Goal: Complete application form: Complete application form

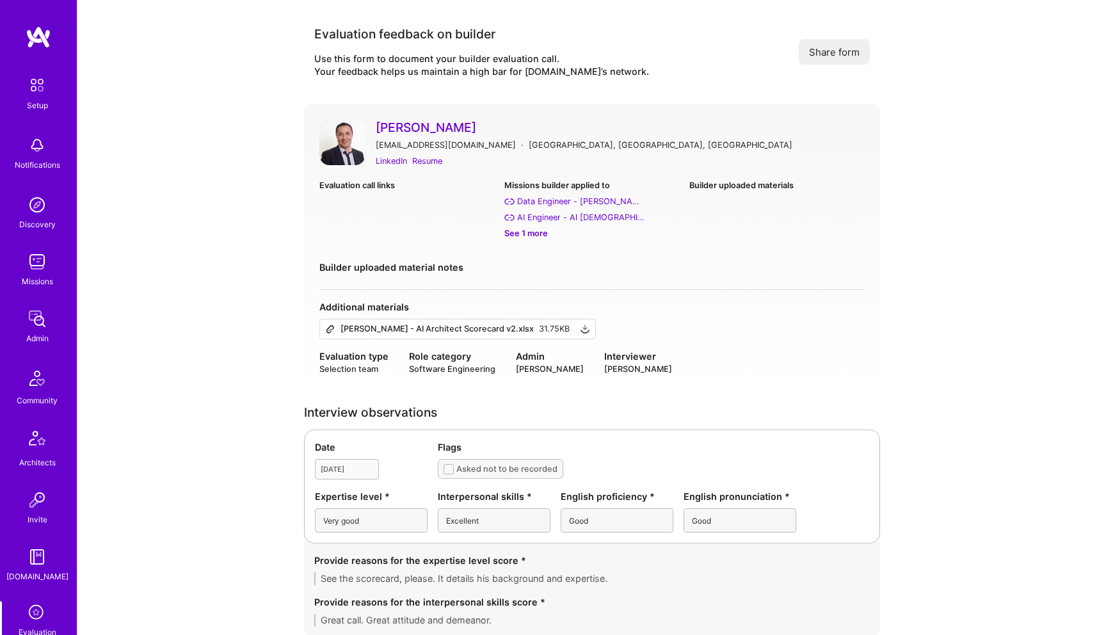
click at [344, 148] on img at bounding box center [342, 142] width 46 height 46
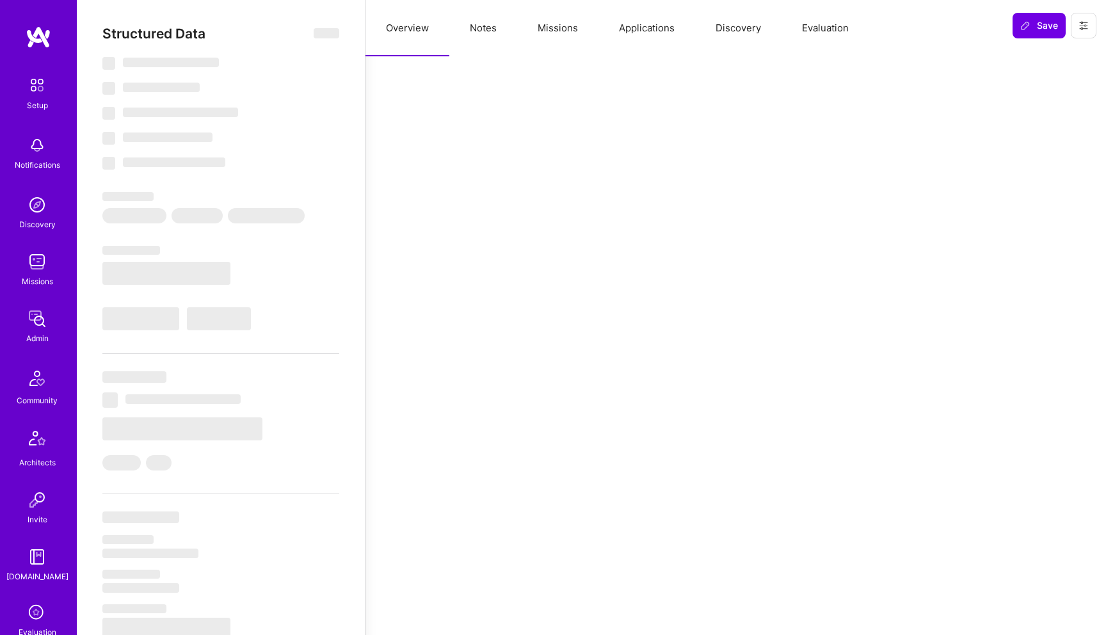
select select "Right Now"
select select "5"
select select "7"
select select "6"
select select "7"
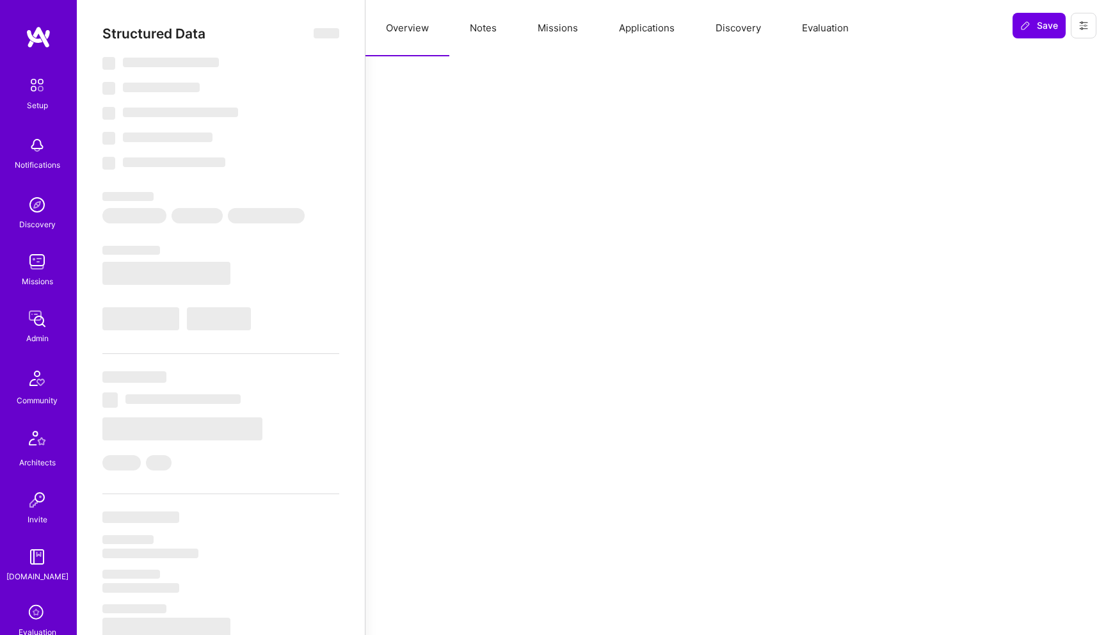
select select "SE"
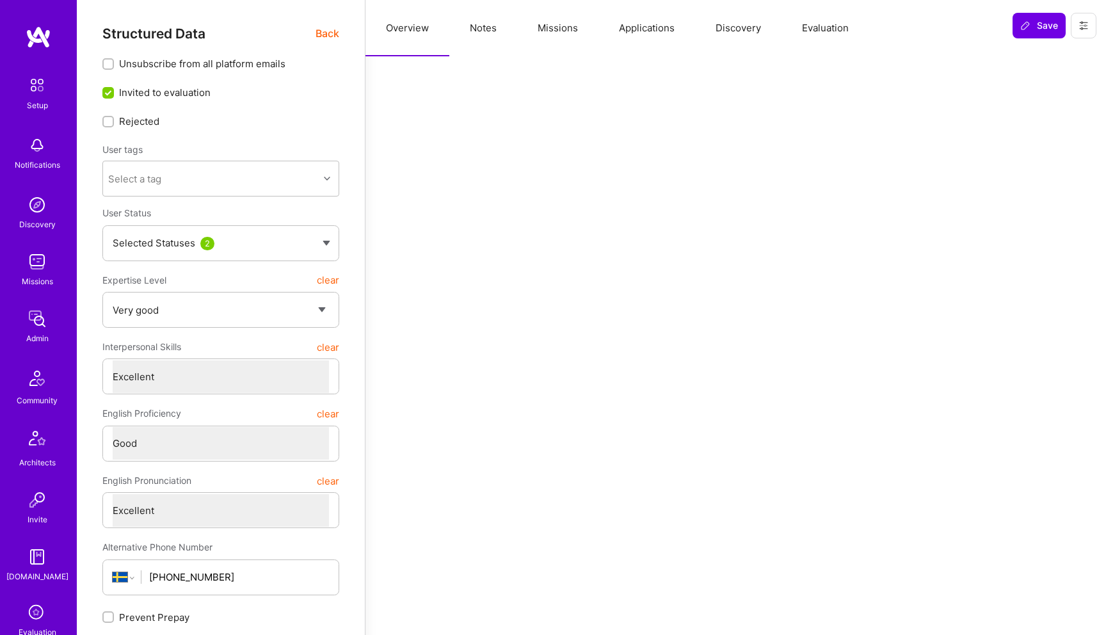
click at [832, 33] on button "Evaluation" at bounding box center [825, 28] width 88 height 56
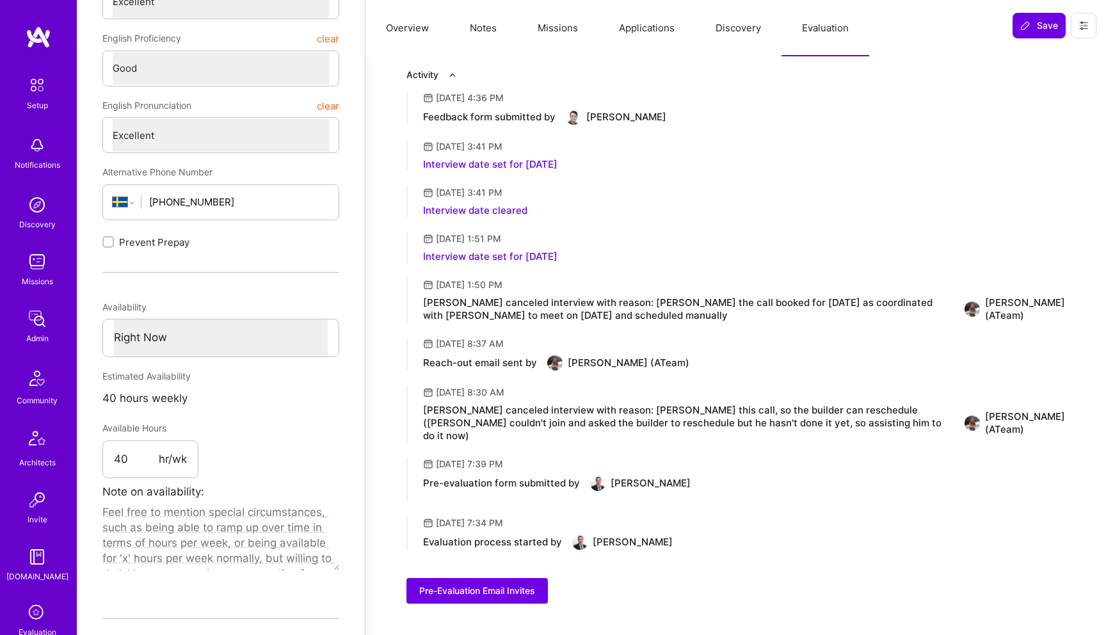
scroll to position [9, 0]
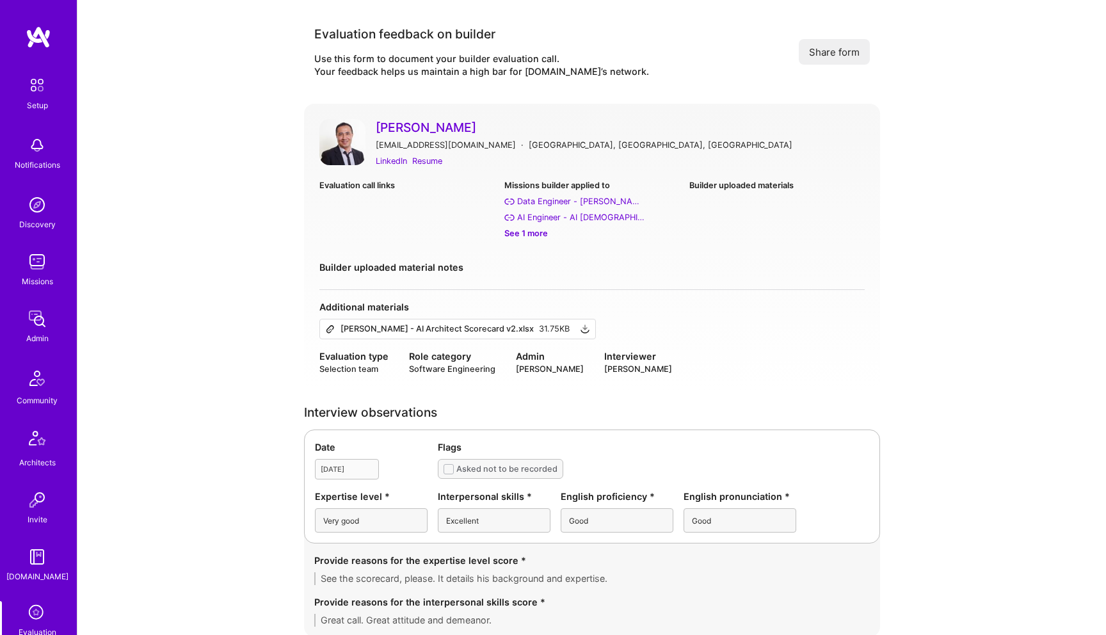
click at [336, 137] on img at bounding box center [342, 142] width 46 height 46
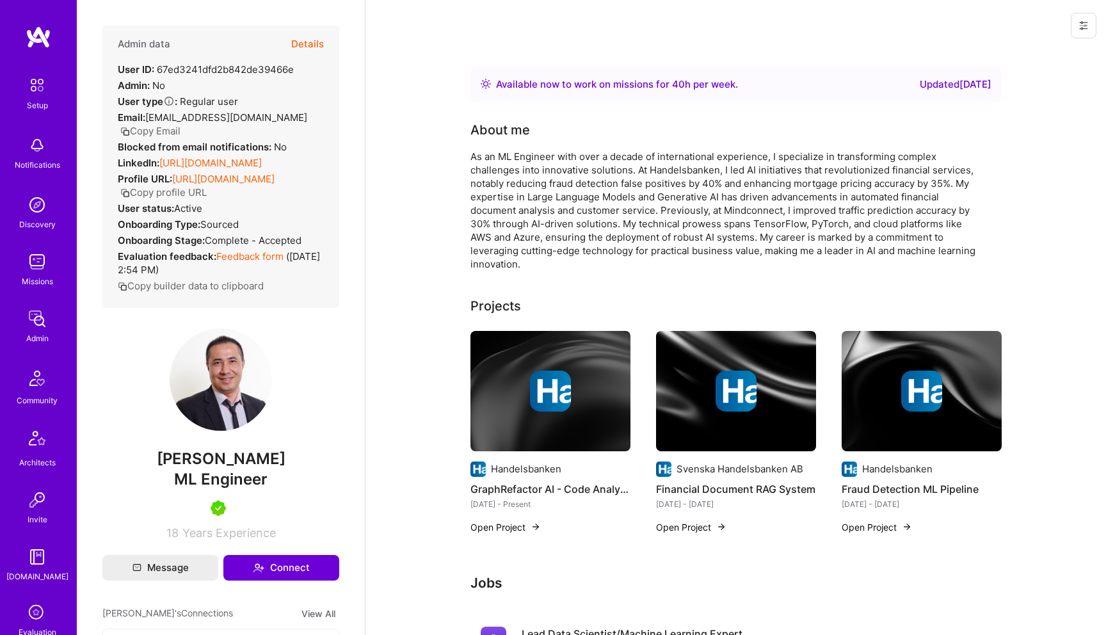
click at [297, 41] on button "Details" at bounding box center [307, 44] width 33 height 37
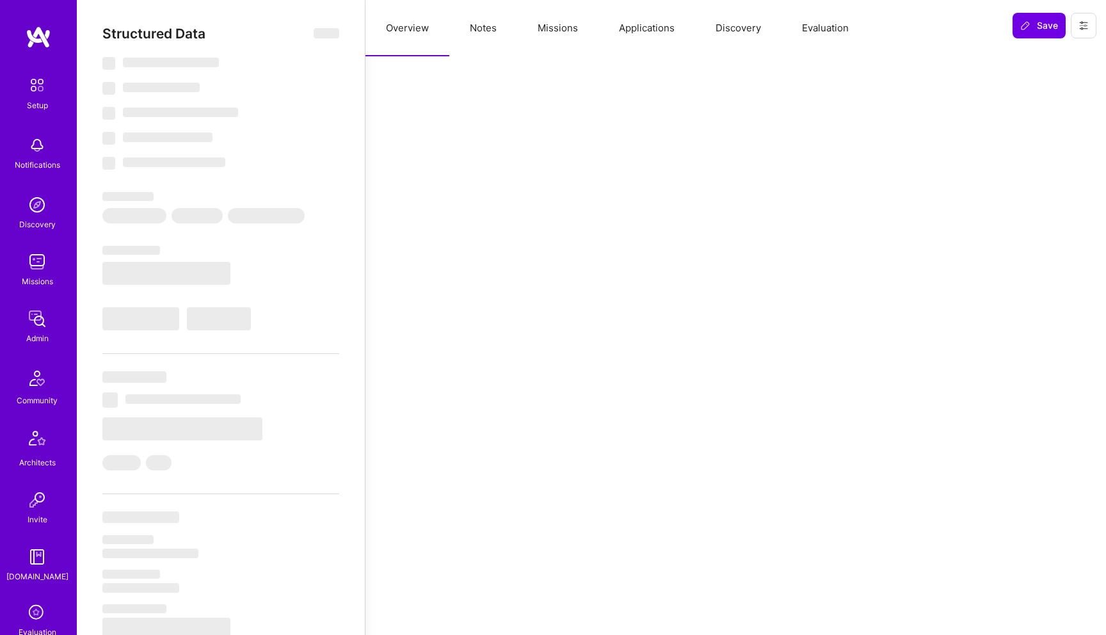
select select "Right Now"
select select "5"
select select "7"
select select "6"
select select "7"
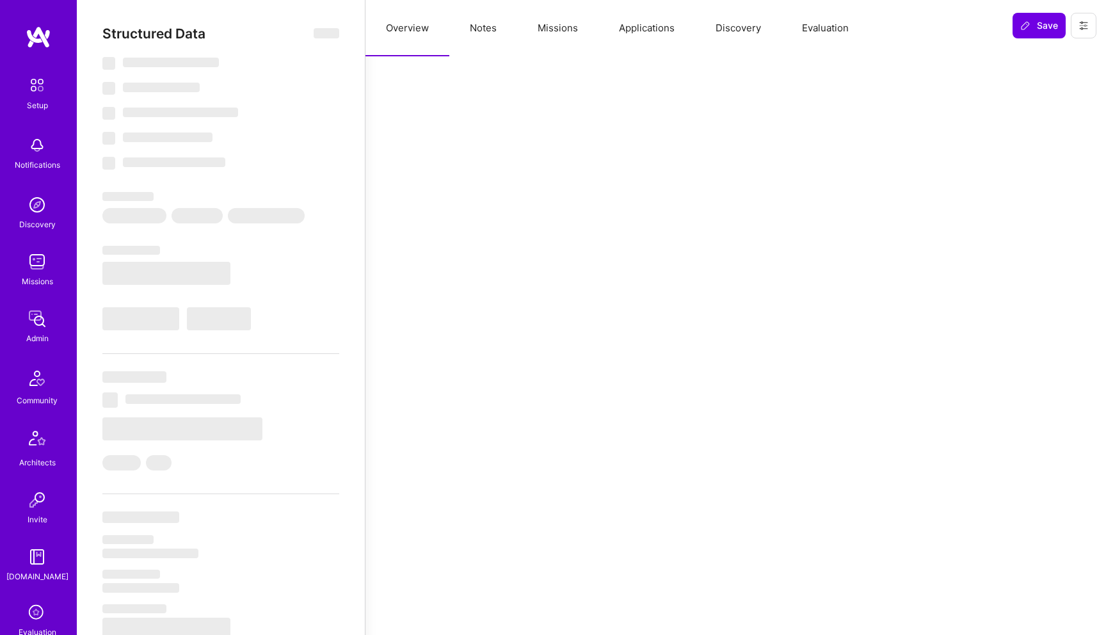
select select "SE"
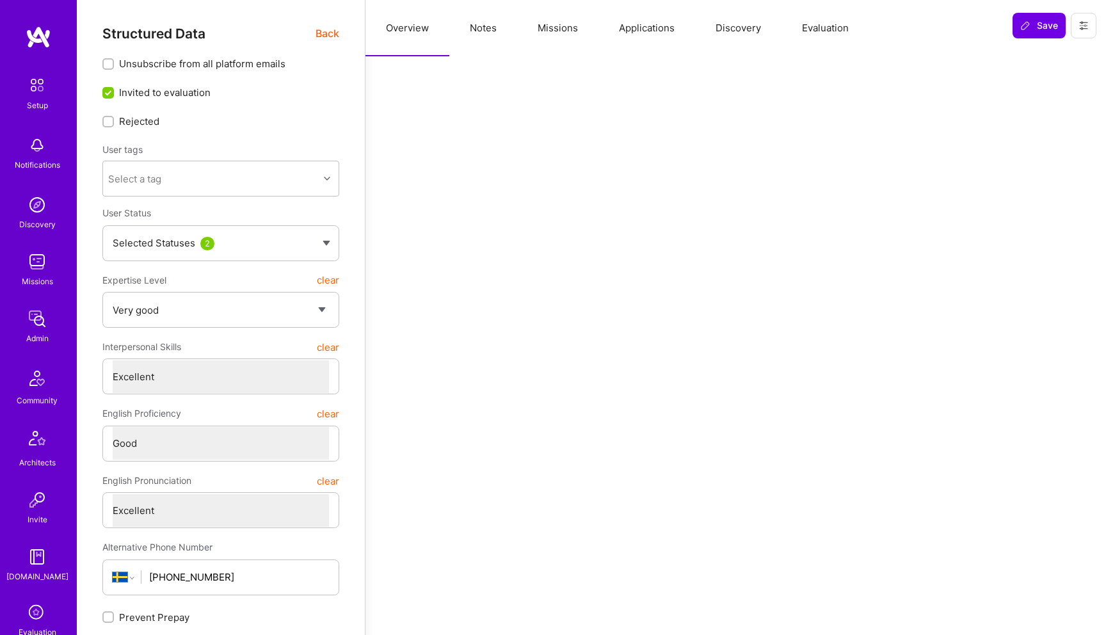
click at [818, 28] on button "Evaluation" at bounding box center [825, 28] width 88 height 56
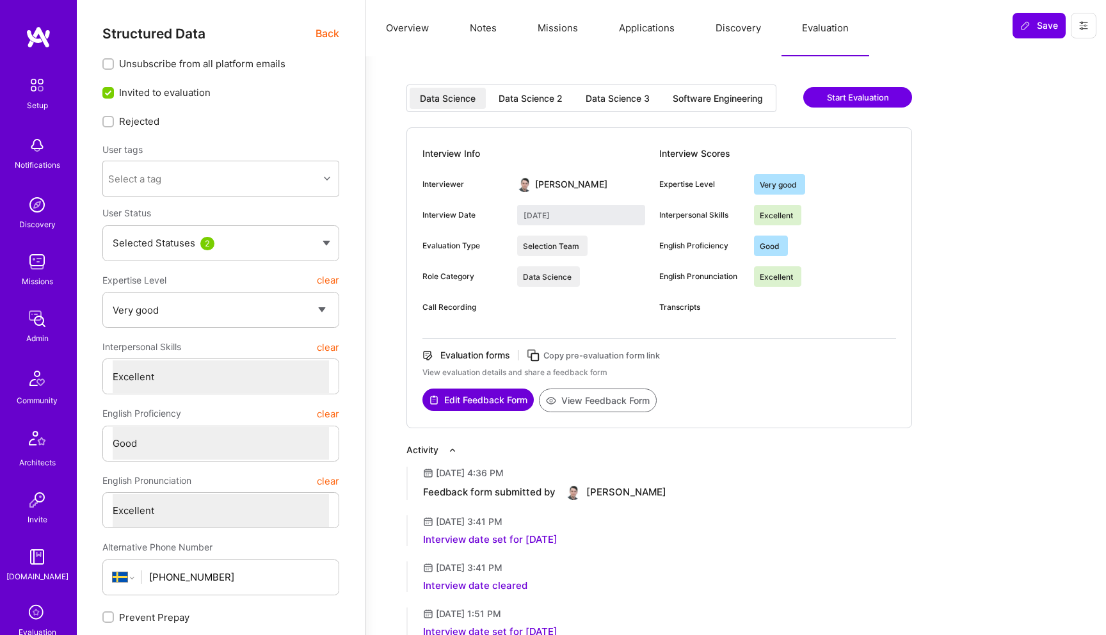
click at [692, 91] on div "Software Engineering" at bounding box center [717, 98] width 111 height 21
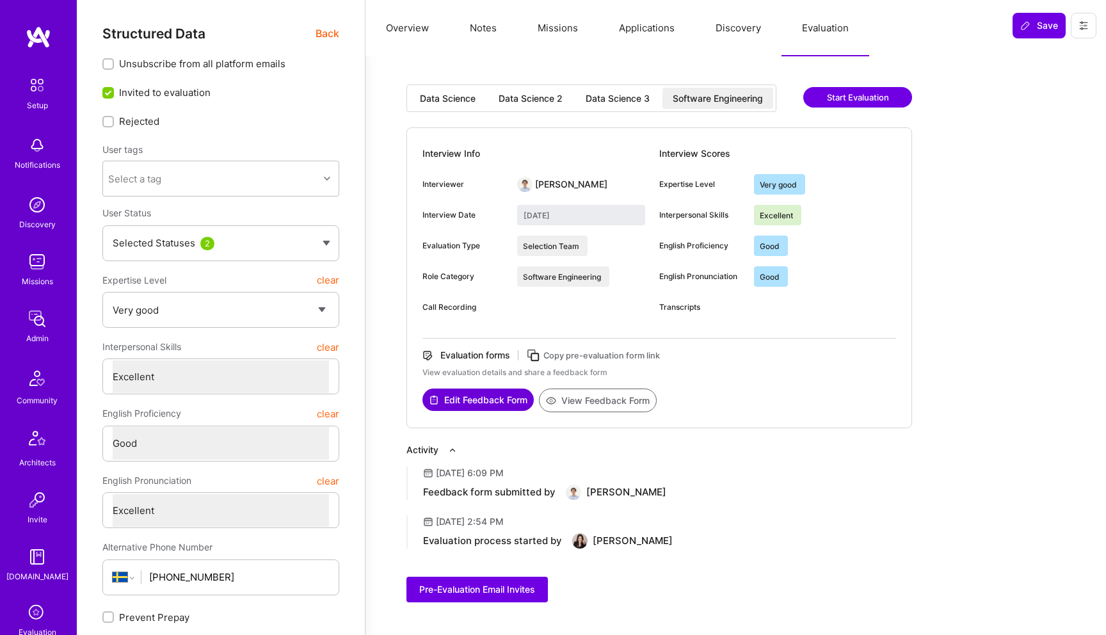
click at [459, 96] on div "Data Science" at bounding box center [448, 98] width 56 height 13
type input "April 10, 2025"
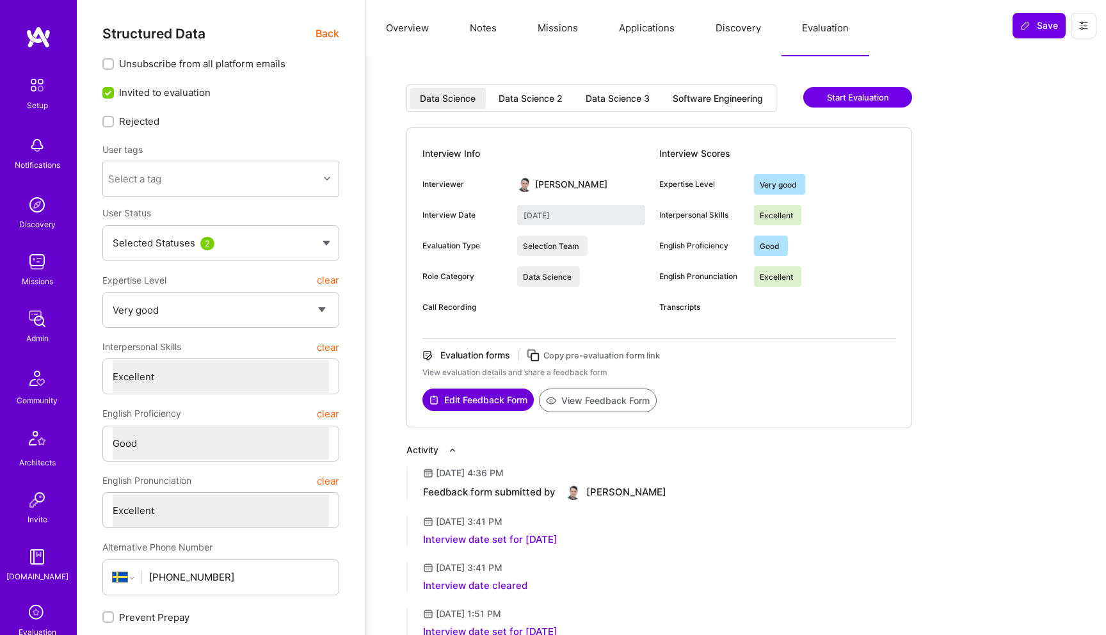
click at [538, 97] on div "Data Science 2" at bounding box center [530, 98] width 64 height 13
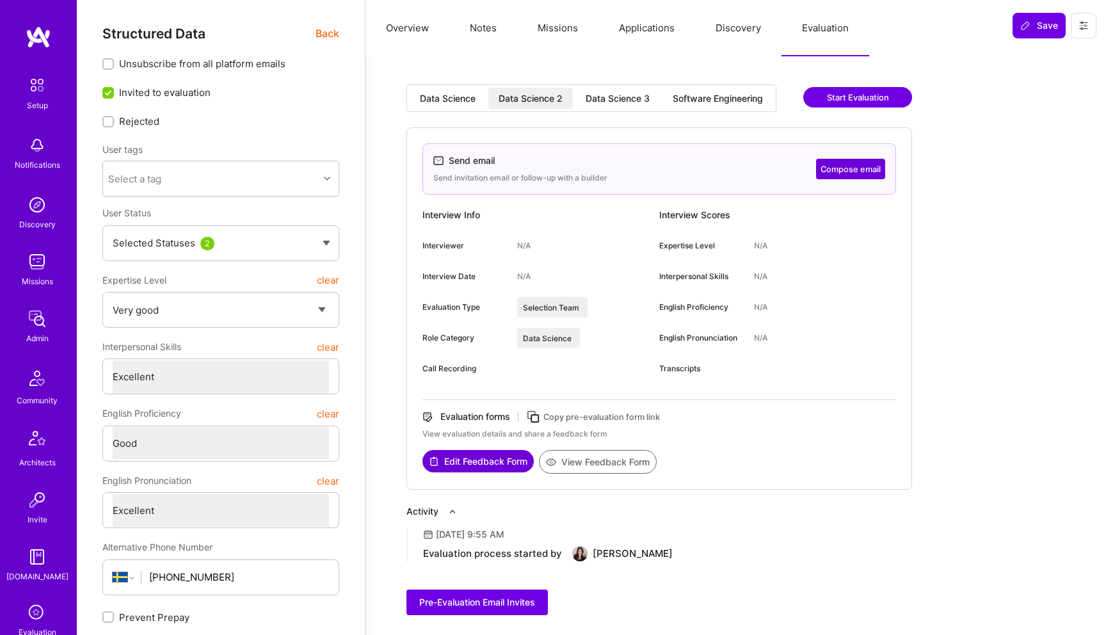
click at [613, 97] on div "Data Science 3" at bounding box center [617, 98] width 64 height 13
click at [698, 97] on div "Software Engineering" at bounding box center [717, 98] width 90 height 13
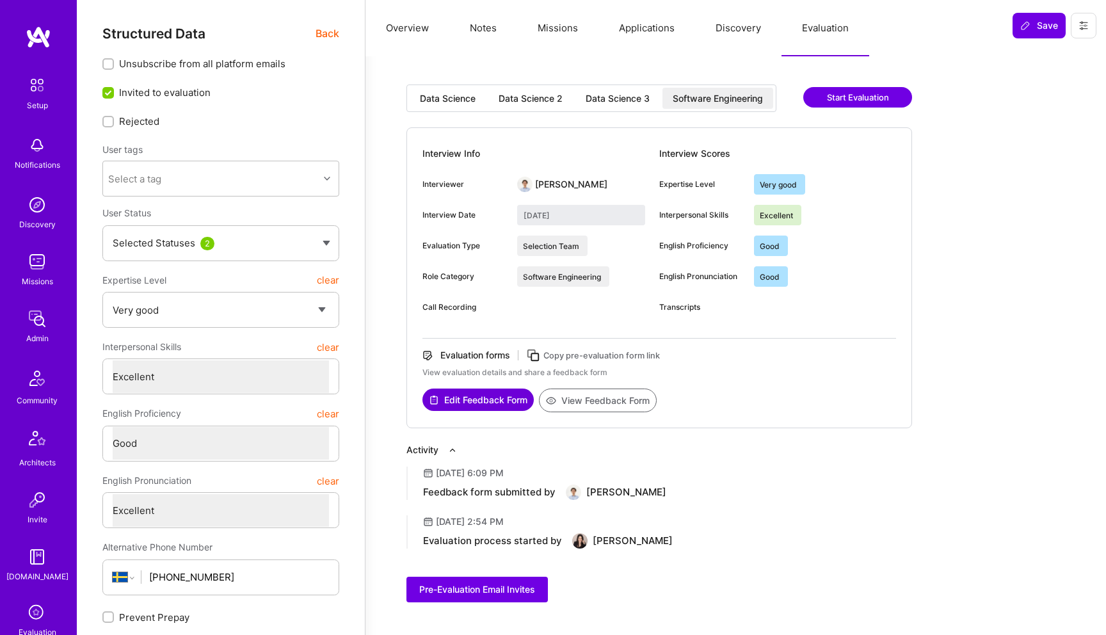
click at [834, 97] on button "Start Evaluation" at bounding box center [857, 97] width 109 height 20
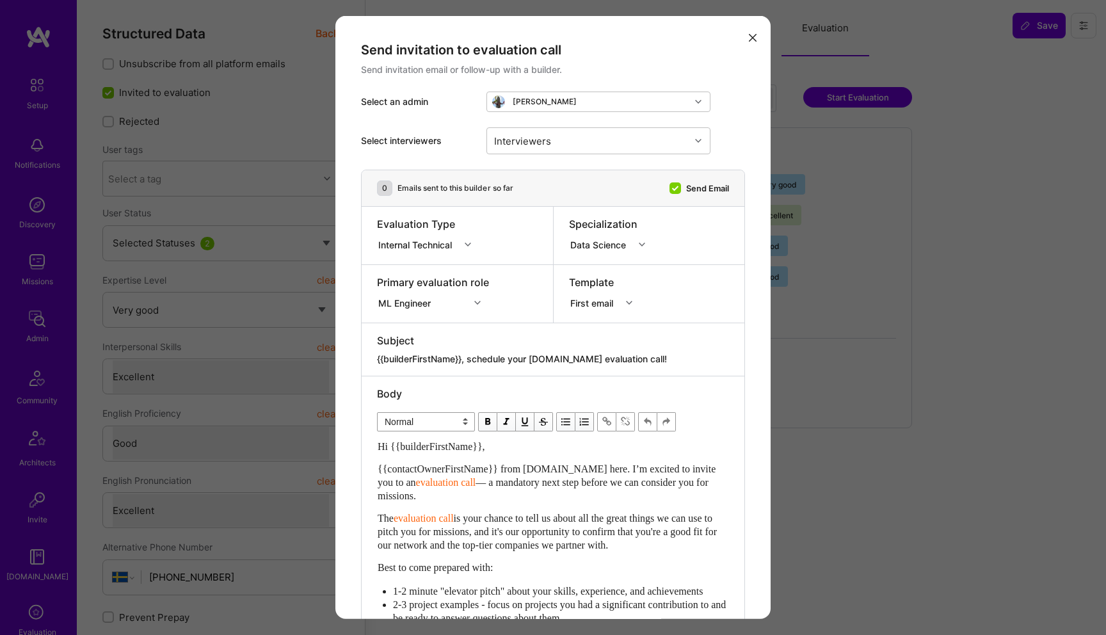
click at [750, 44] on button "modal" at bounding box center [752, 36] width 15 height 21
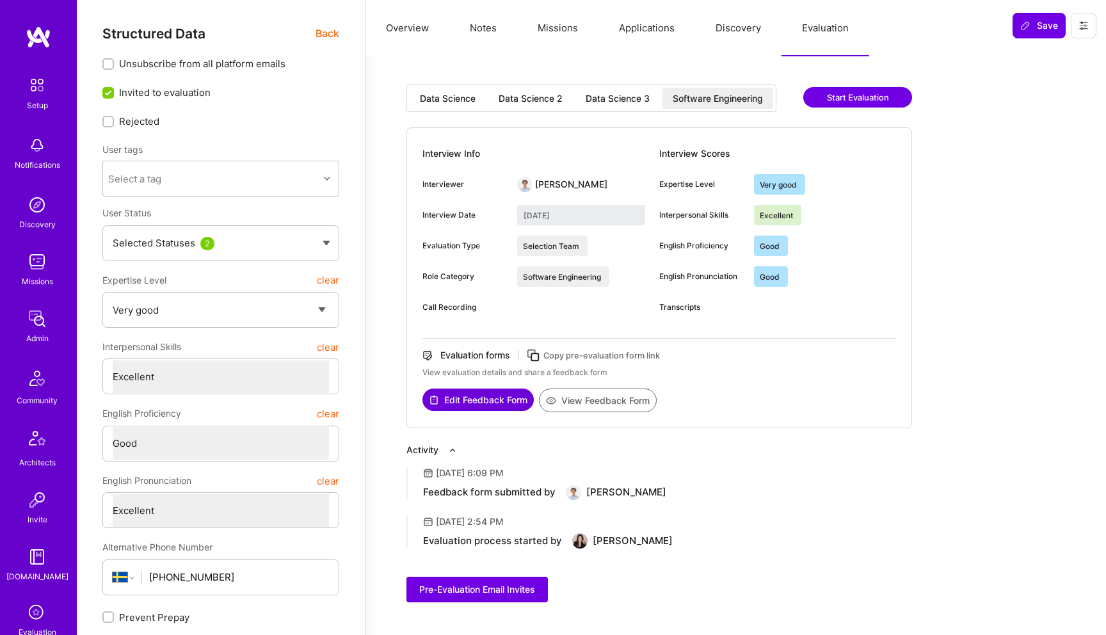
click at [485, 409] on button "Edit Feedback Form" at bounding box center [477, 399] width 111 height 22
click at [465, 104] on div "Data Science" at bounding box center [448, 98] width 56 height 13
type input "April 10, 2025"
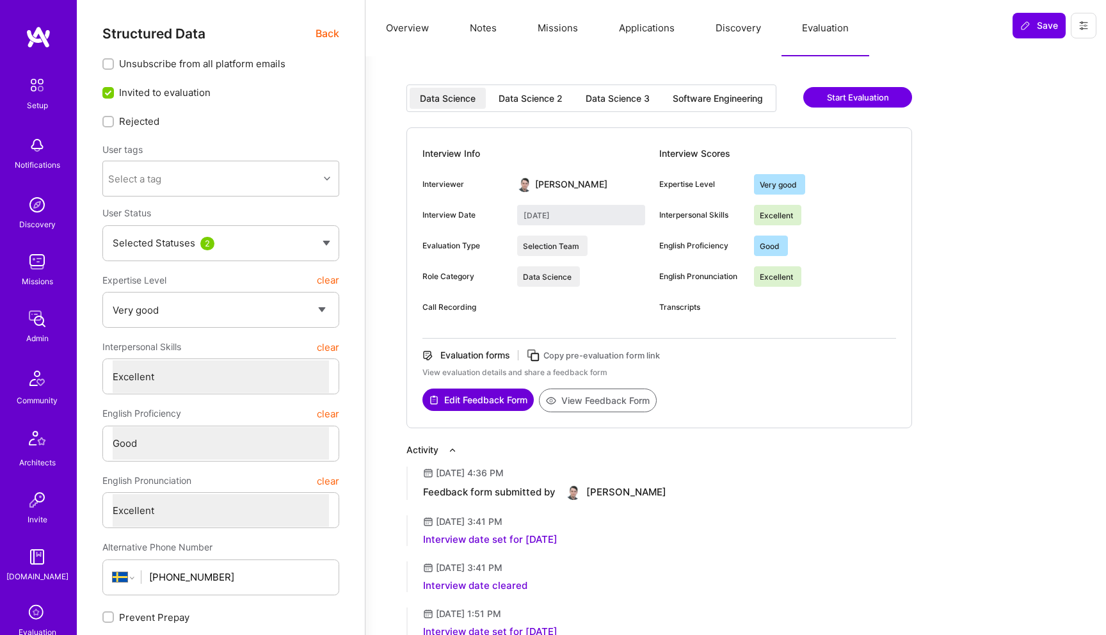
click at [493, 399] on button "Edit Feedback Form" at bounding box center [477, 399] width 111 height 22
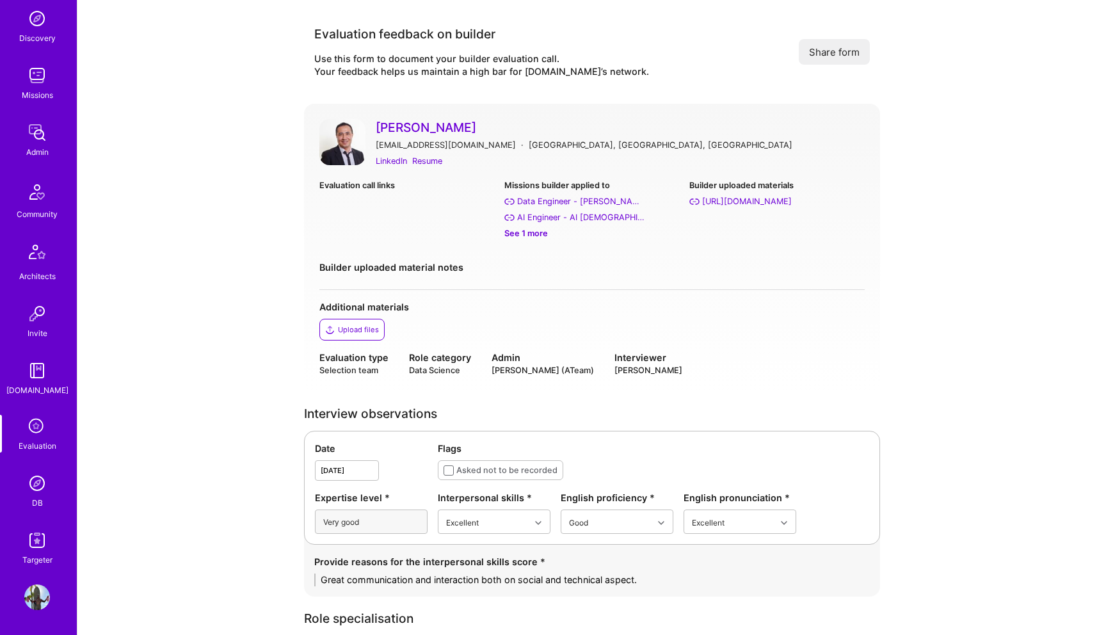
click at [353, 134] on img at bounding box center [342, 142] width 46 height 46
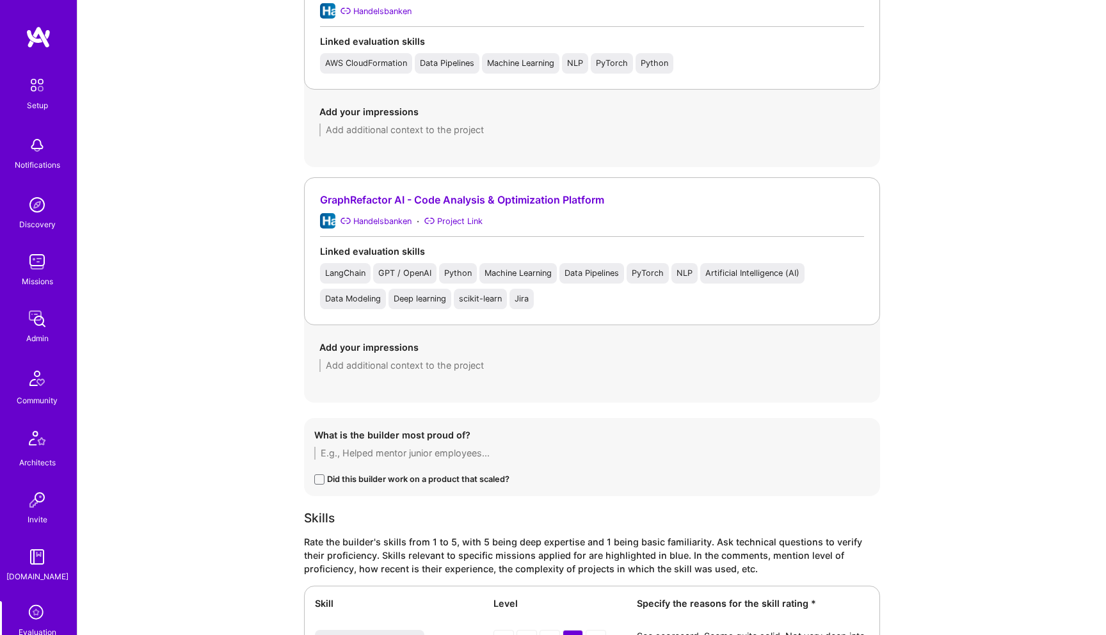
scroll to position [1095, 0]
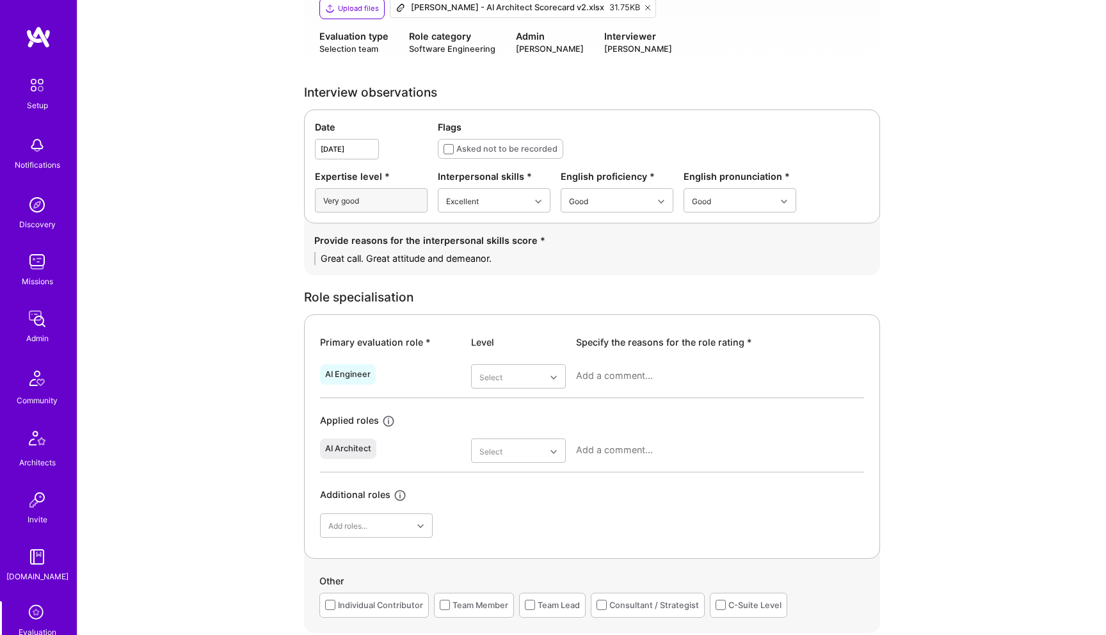
scroll to position [406, 0]
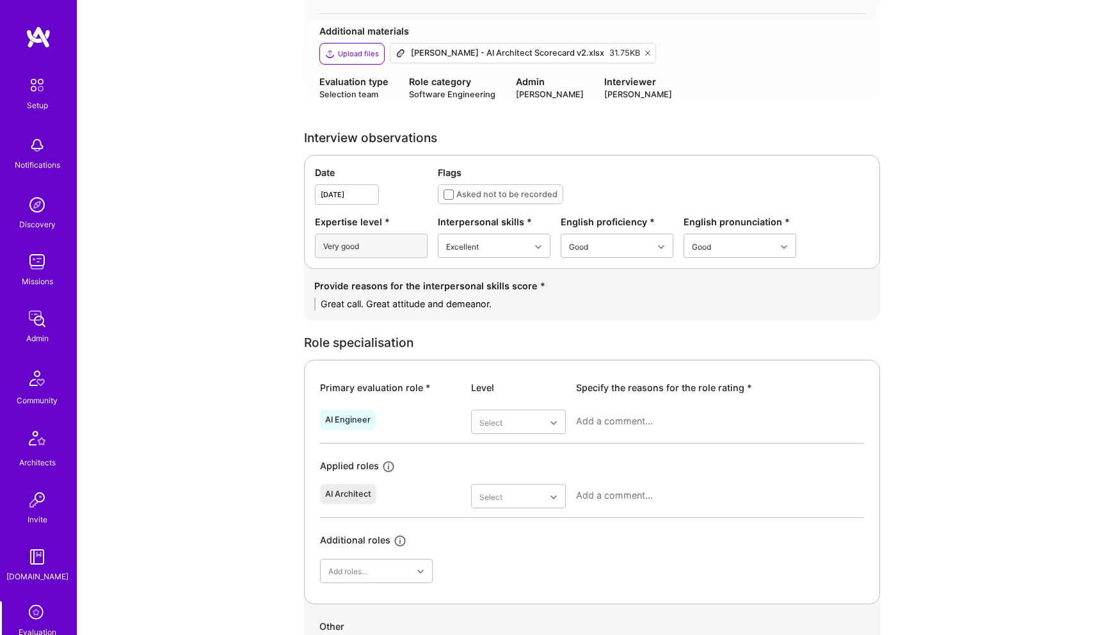
scroll to position [275, 0]
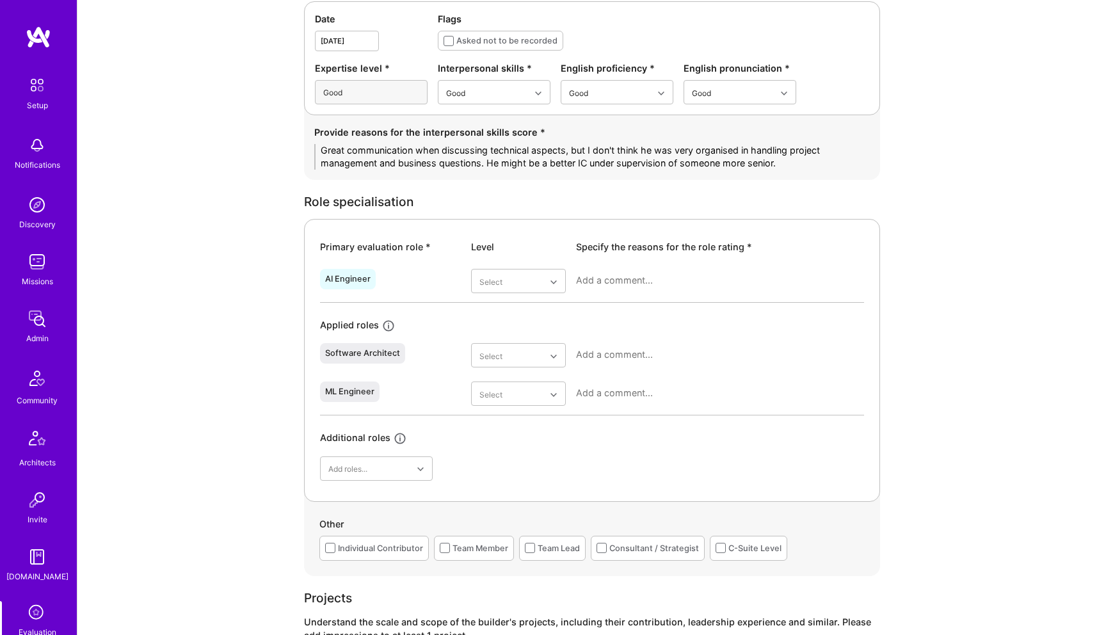
scroll to position [487, 0]
